Goal: Transaction & Acquisition: Purchase product/service

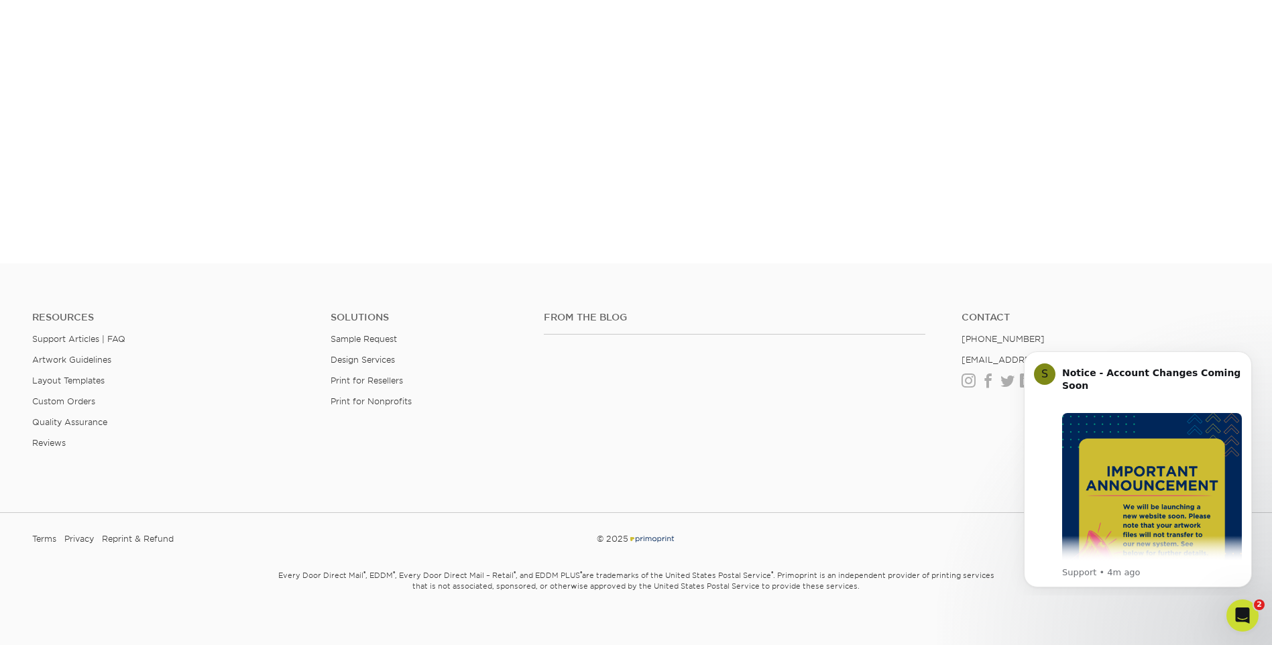
scroll to position [887, 0]
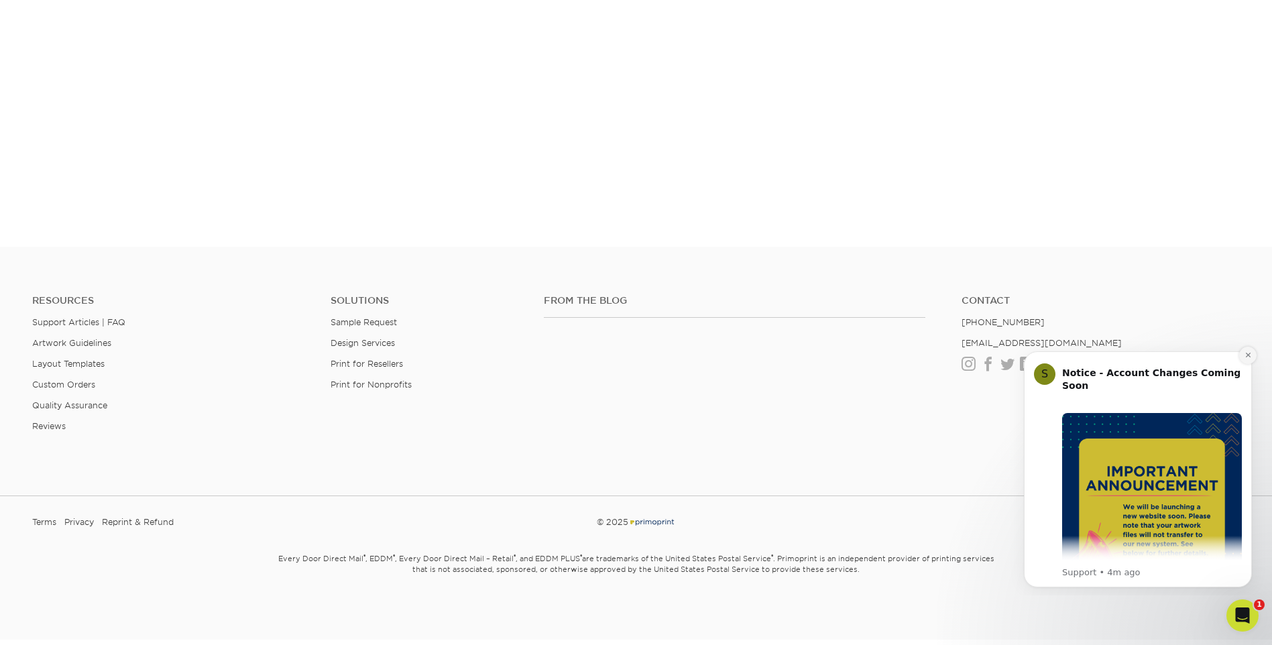
click at [1245, 357] on icon "Dismiss notification" at bounding box center [1247, 354] width 7 height 7
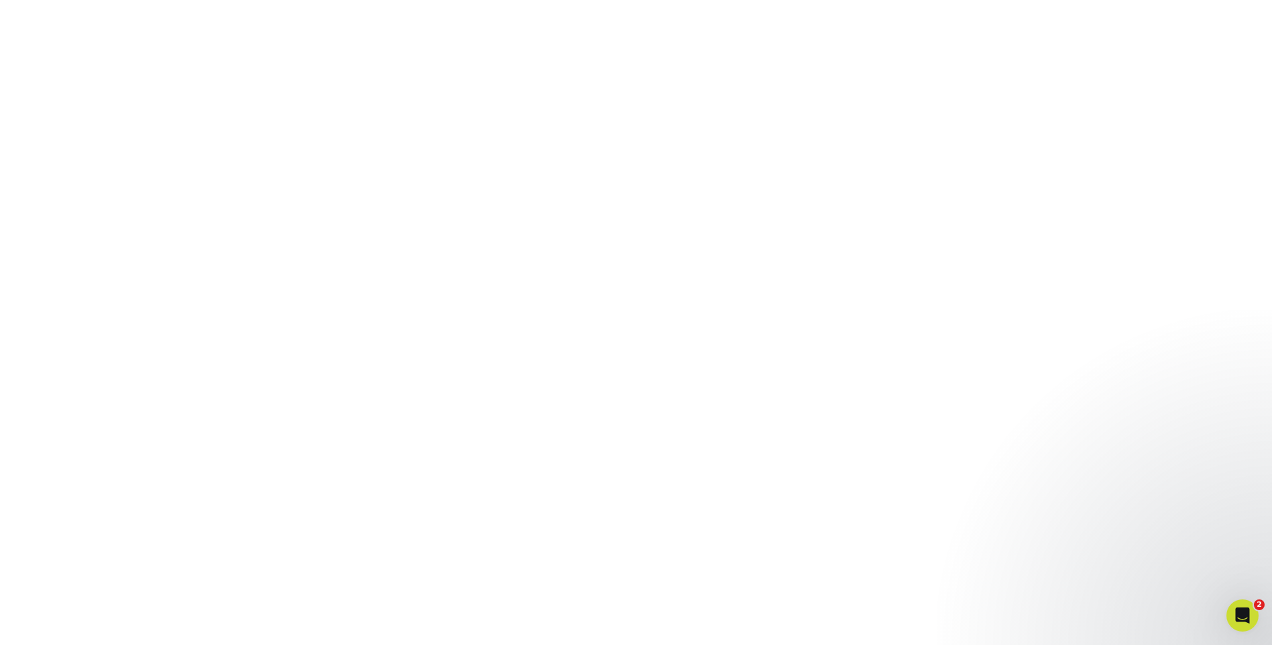
scroll to position [406, 0]
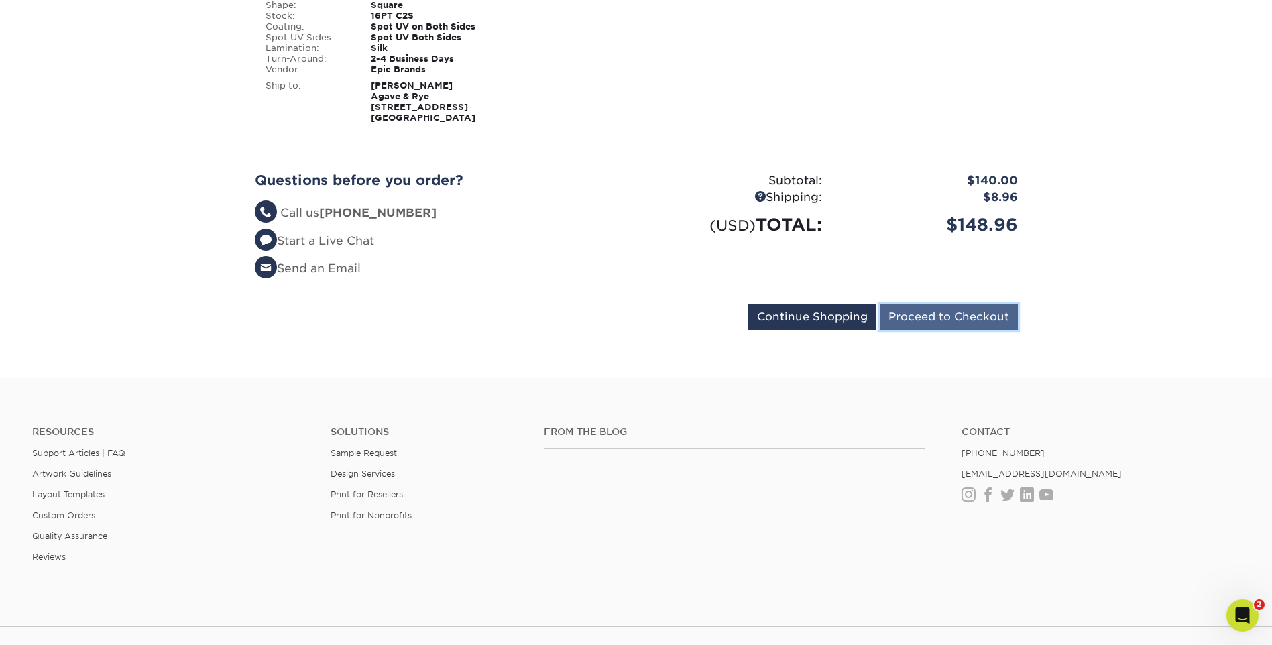
click at [945, 327] on input "Proceed to Checkout" at bounding box center [948, 316] width 138 height 25
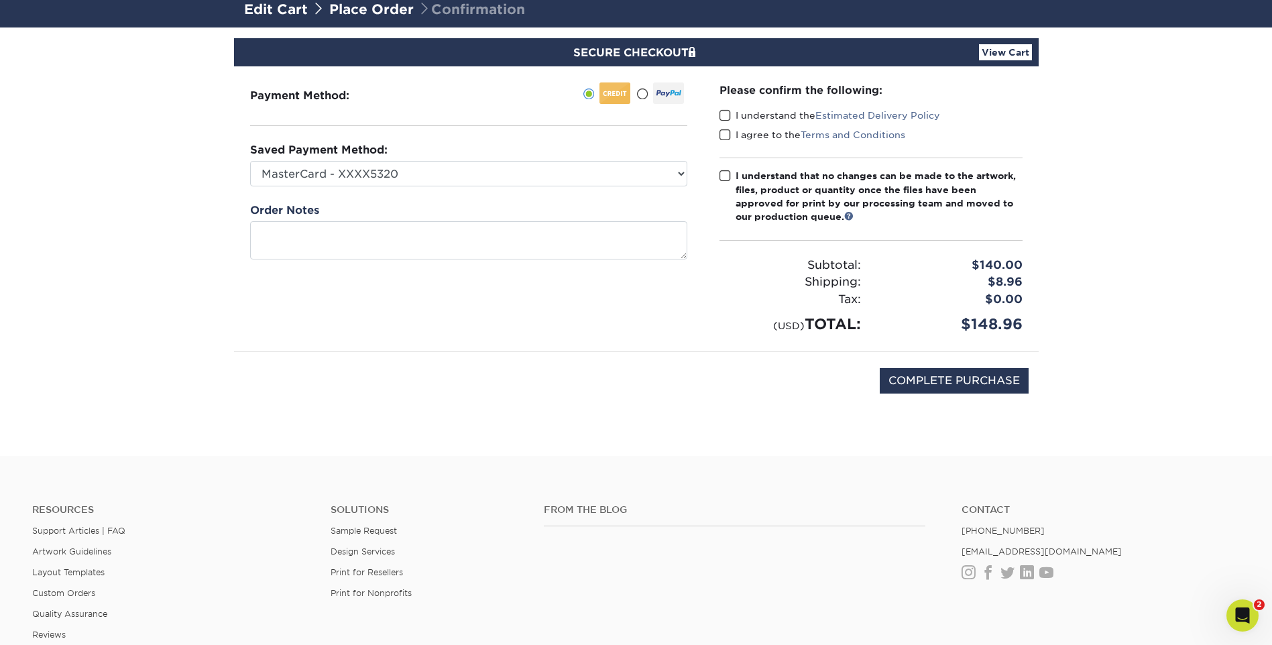
scroll to position [95, 0]
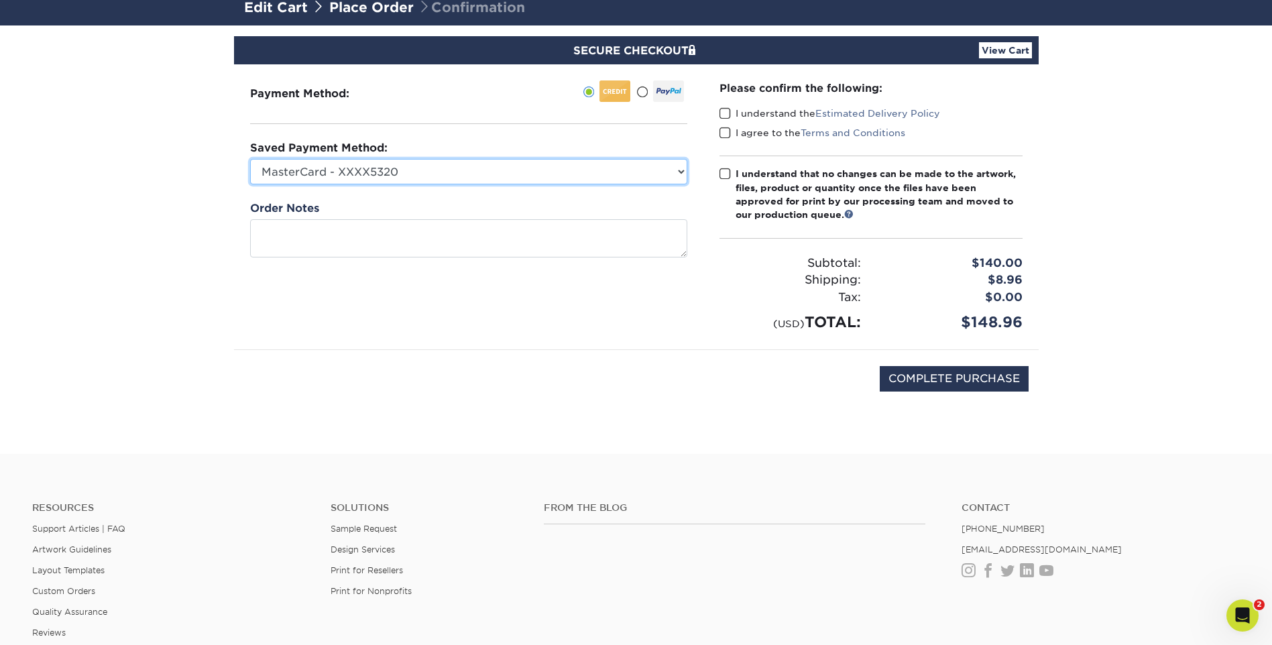
click at [674, 174] on select "MasterCard - XXXX5320 MasterCard - XXXX5320 Visa - XXXX3471 New Credit Card" at bounding box center [468, 171] width 437 height 25
click at [250, 159] on select "MasterCard - XXXX5320 MasterCard - XXXX5320 Visa - XXXX3471 New Credit Card" at bounding box center [468, 171] width 437 height 25
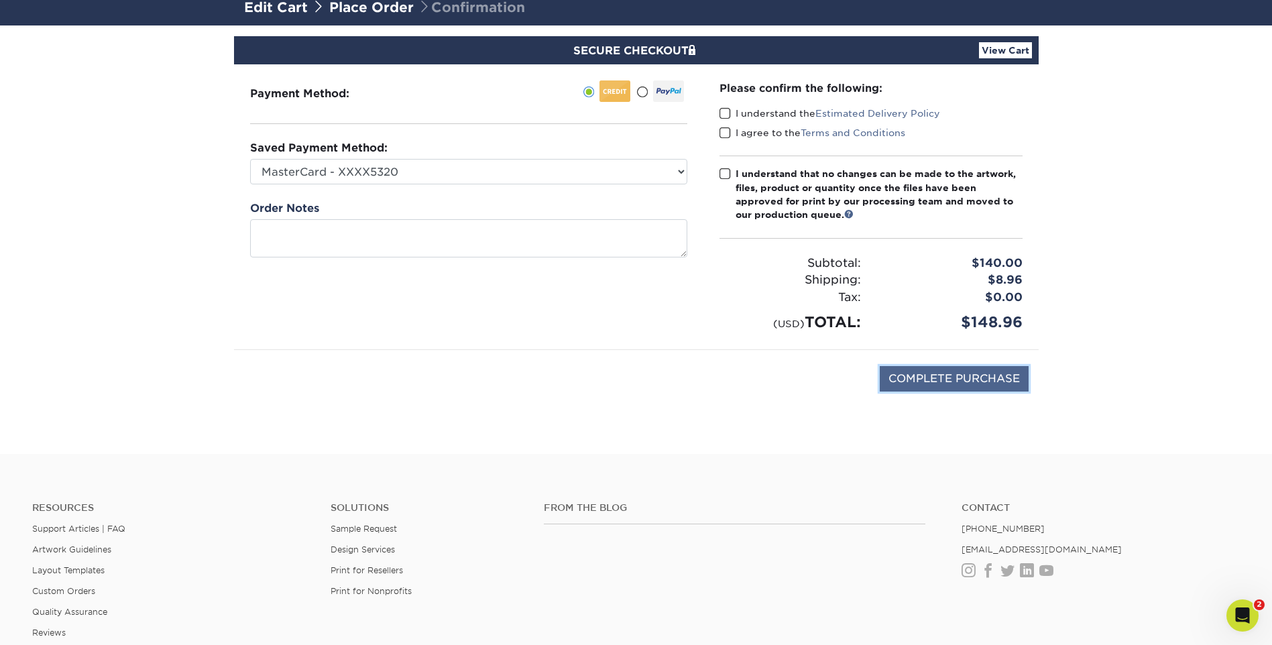
click at [949, 385] on input "COMPLETE PURCHASE" at bounding box center [953, 378] width 149 height 25
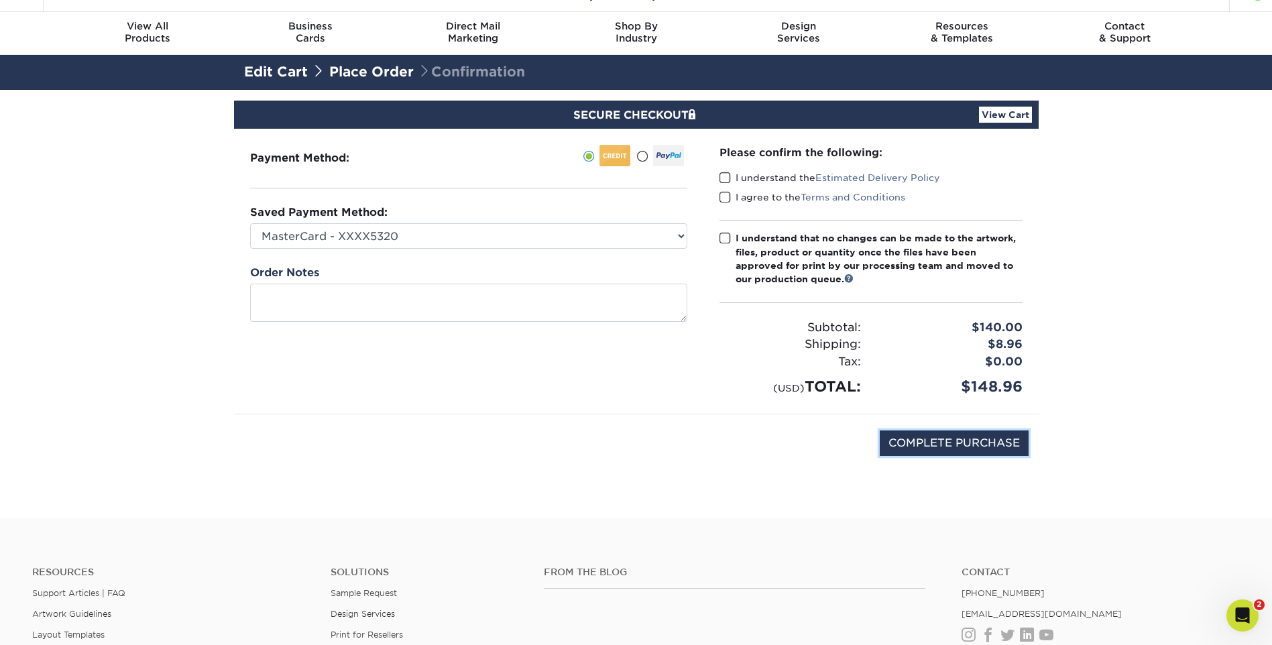
scroll to position [28, 0]
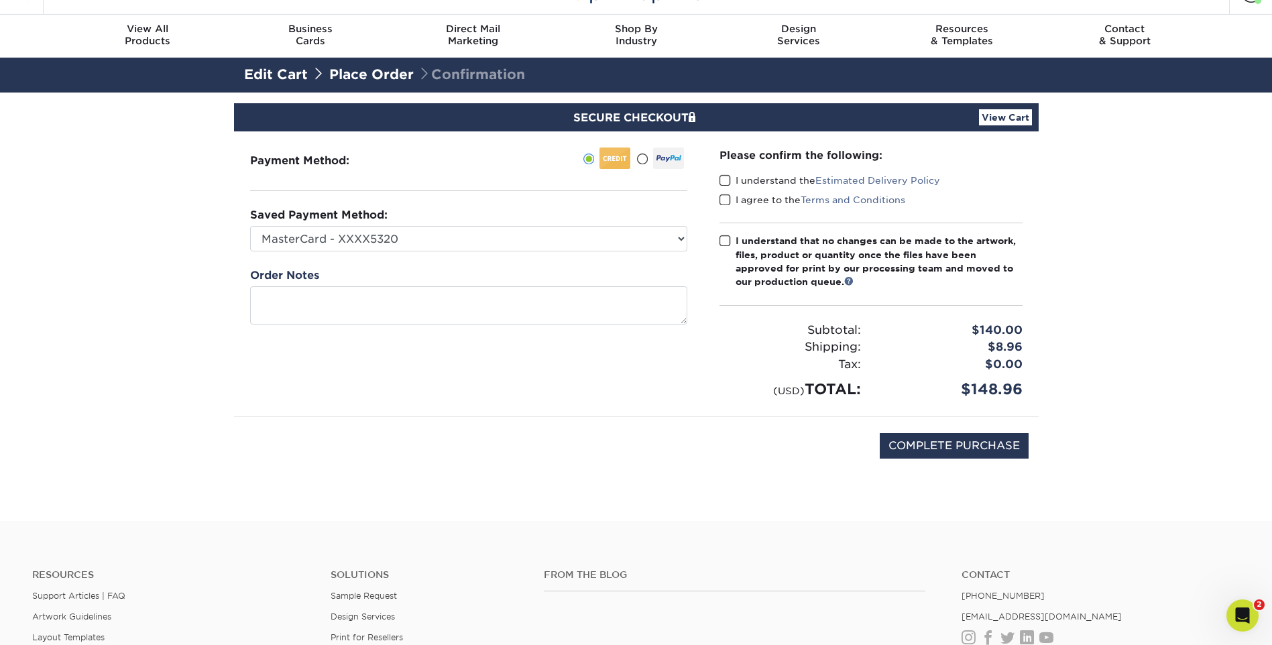
click at [727, 239] on span at bounding box center [724, 241] width 11 height 13
click at [0, 0] on input "I understand that no changes can be made to the artwork, files, product or quan…" at bounding box center [0, 0] width 0 height 0
click at [723, 202] on span at bounding box center [724, 200] width 11 height 13
click at [0, 0] on input "I agree to the Terms and Conditions" at bounding box center [0, 0] width 0 height 0
click at [723, 176] on span at bounding box center [724, 180] width 11 height 13
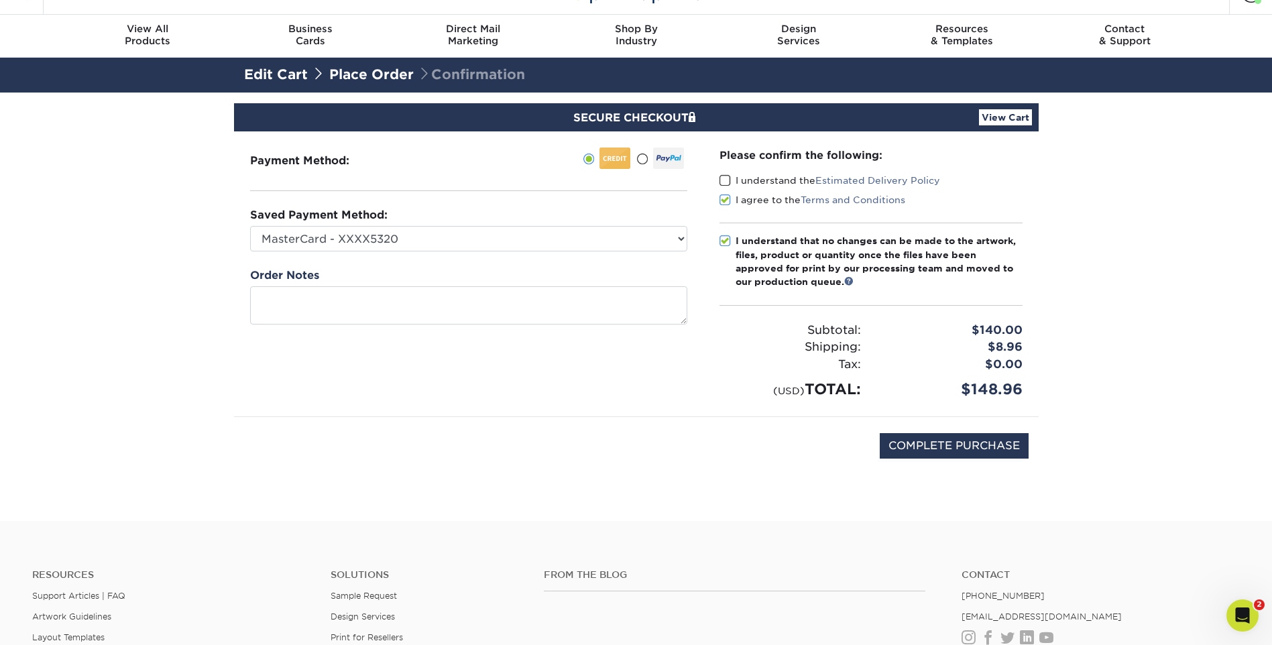
click at [0, 0] on input "I understand the Estimated Delivery Policy" at bounding box center [0, 0] width 0 height 0
click at [934, 452] on input "COMPLETE PURCHASE" at bounding box center [953, 445] width 149 height 25
type input "COMPLETE PURCHASE"
click at [681, 233] on select "MasterCard - XXXX5320 MasterCard - XXXX5320 Visa - XXXX3471 New Credit Card" at bounding box center [468, 238] width 437 height 25
select select "72268"
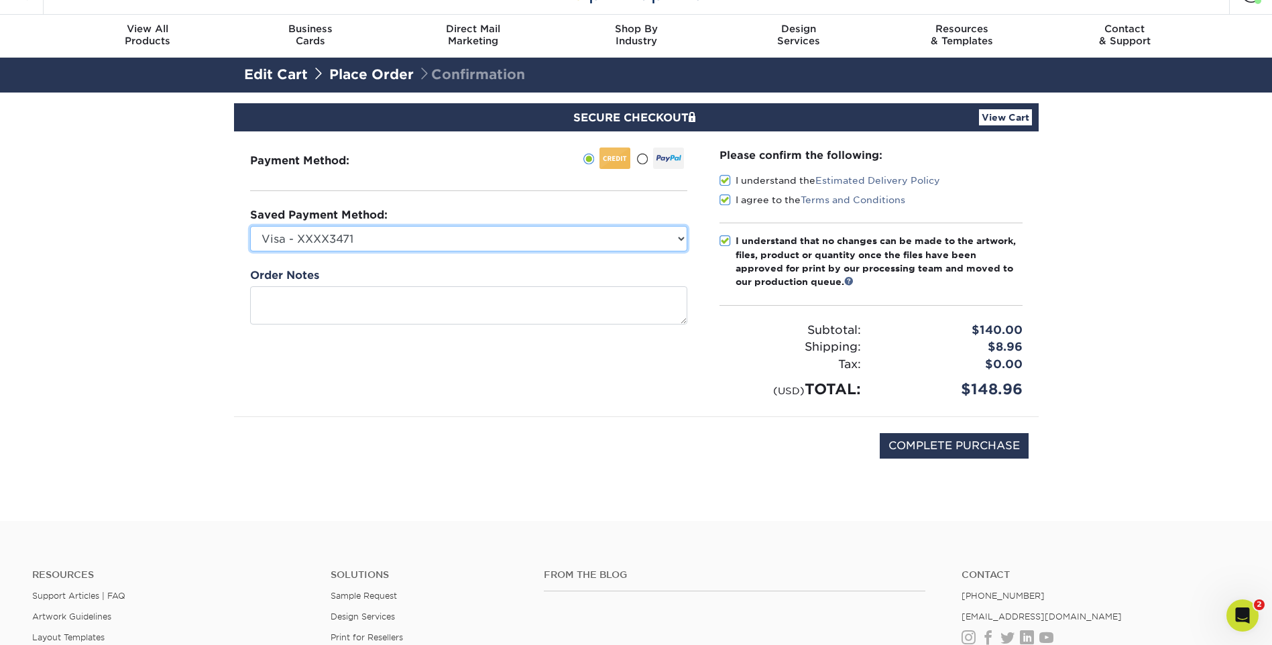
click at [250, 226] on select "MasterCard - XXXX5320 MasterCard - XXXX5320 Visa - XXXX3471 New Credit Card" at bounding box center [468, 238] width 437 height 25
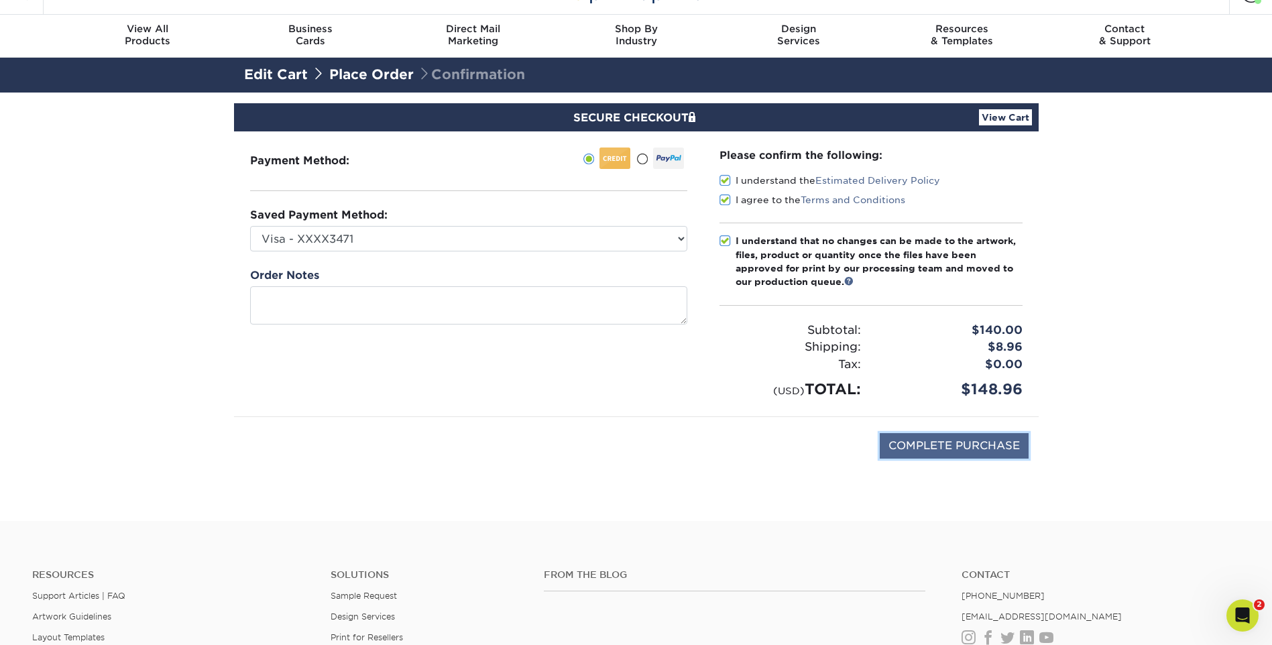
click at [1008, 443] on input "COMPLETE PURCHASE" at bounding box center [953, 445] width 149 height 25
type input "COMPLETE PURCHASE"
